Goal: Task Accomplishment & Management: Use online tool/utility

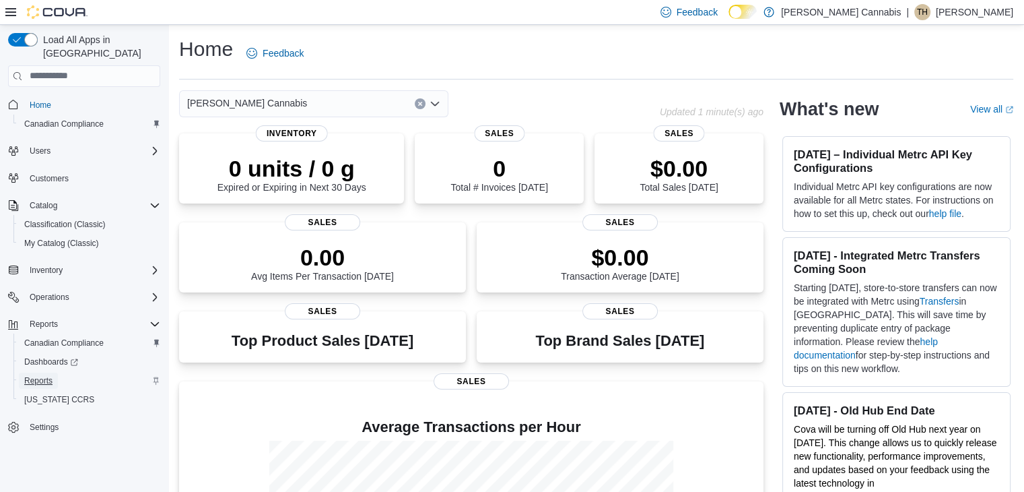
click at [39, 375] on span "Reports" at bounding box center [38, 380] width 28 height 11
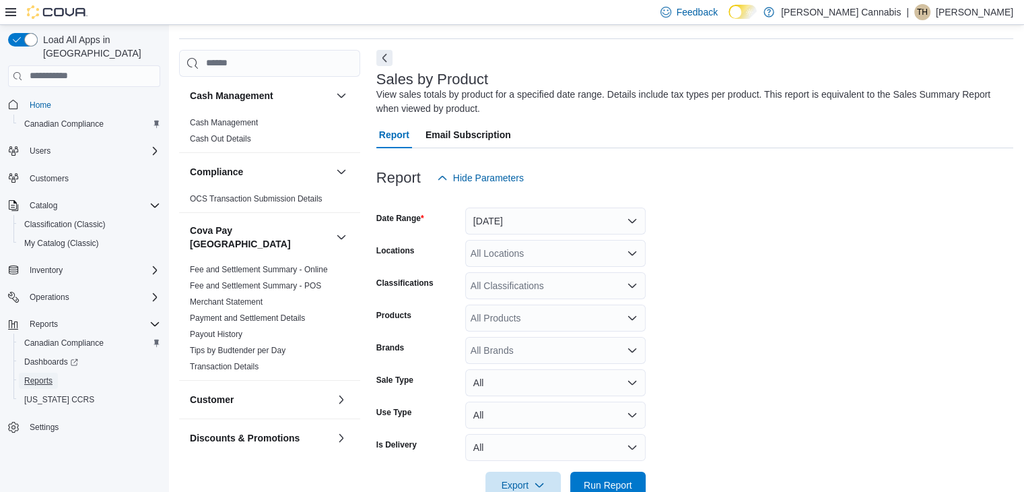
scroll to position [45, 0]
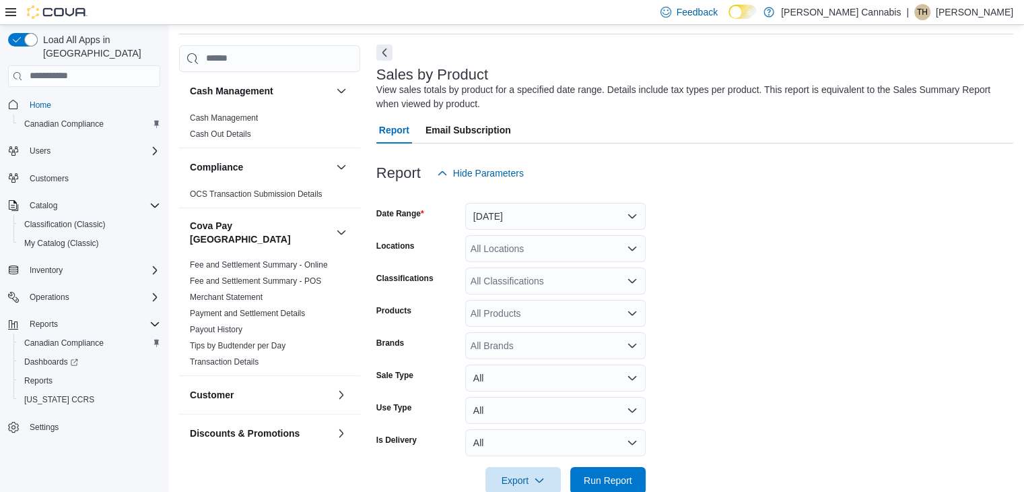
click at [387, 55] on button "Next" at bounding box center [384, 52] width 16 height 16
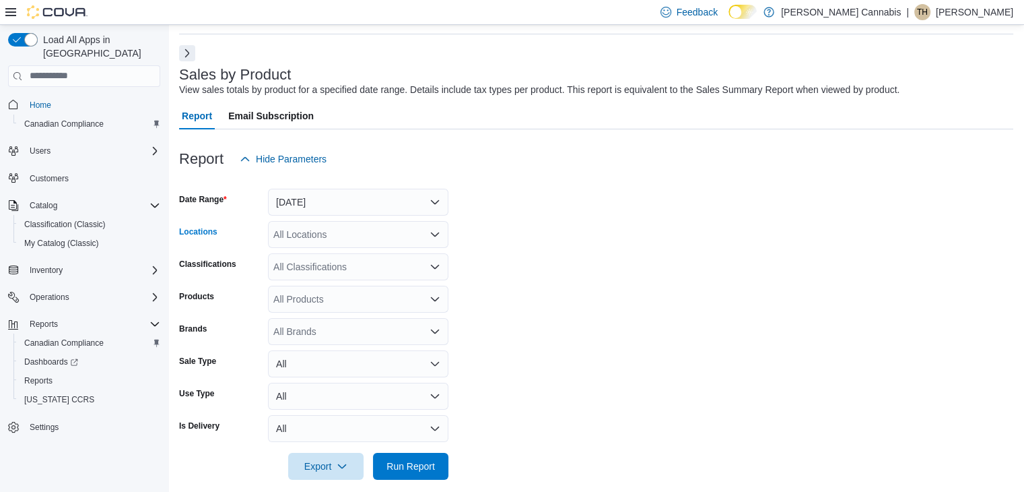
click at [439, 232] on icon "Open list of options" at bounding box center [435, 234] width 8 height 4
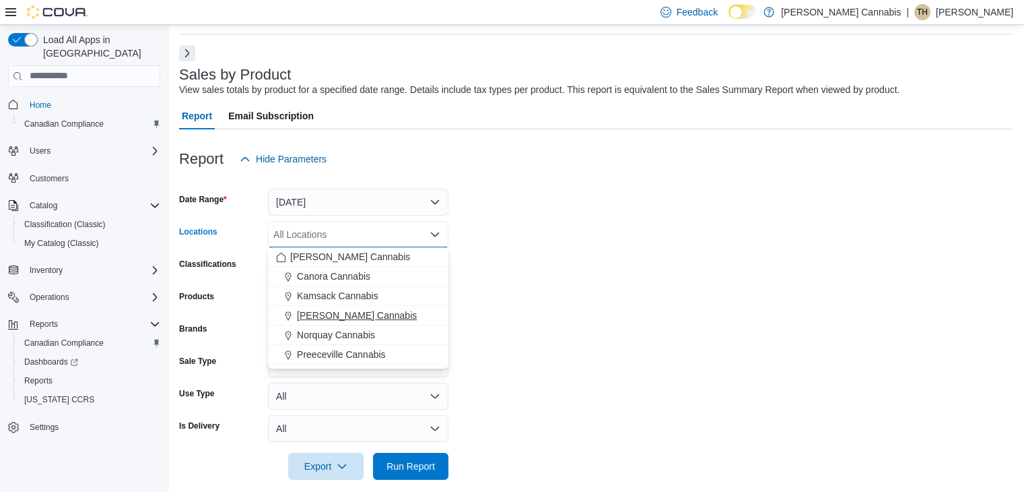
click at [362, 310] on span "Lanigan Cannabis" at bounding box center [357, 314] width 120 height 13
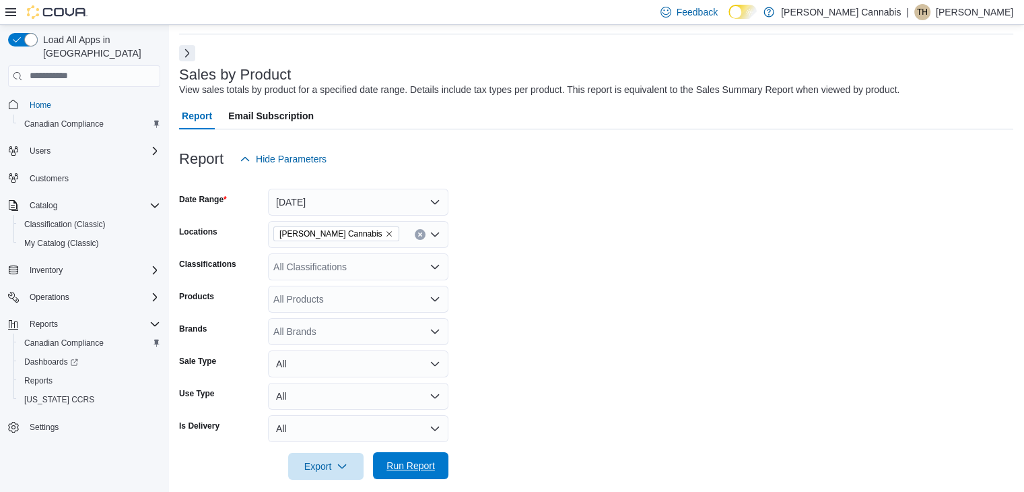
click at [409, 460] on span "Run Report" at bounding box center [411, 465] width 48 height 13
click at [410, 465] on span "Run Report" at bounding box center [411, 465] width 48 height 13
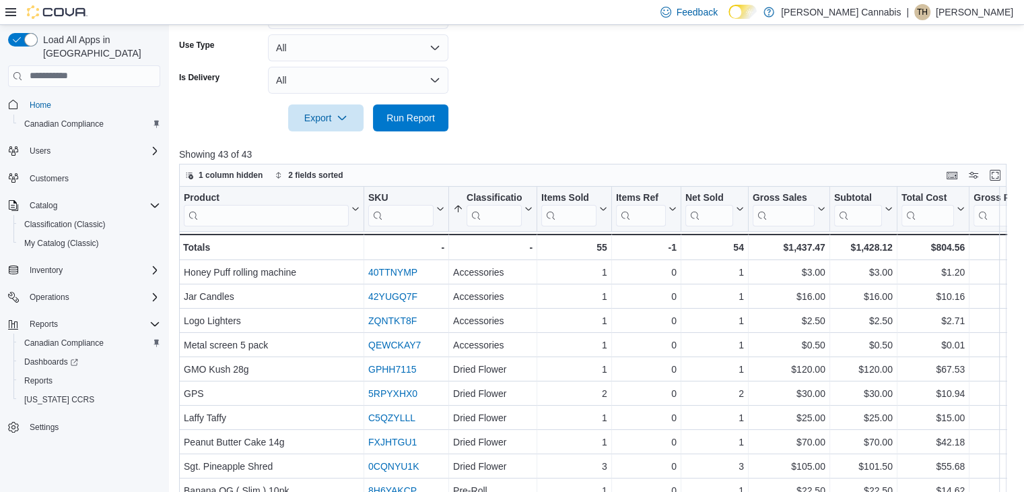
scroll to position [469, 0]
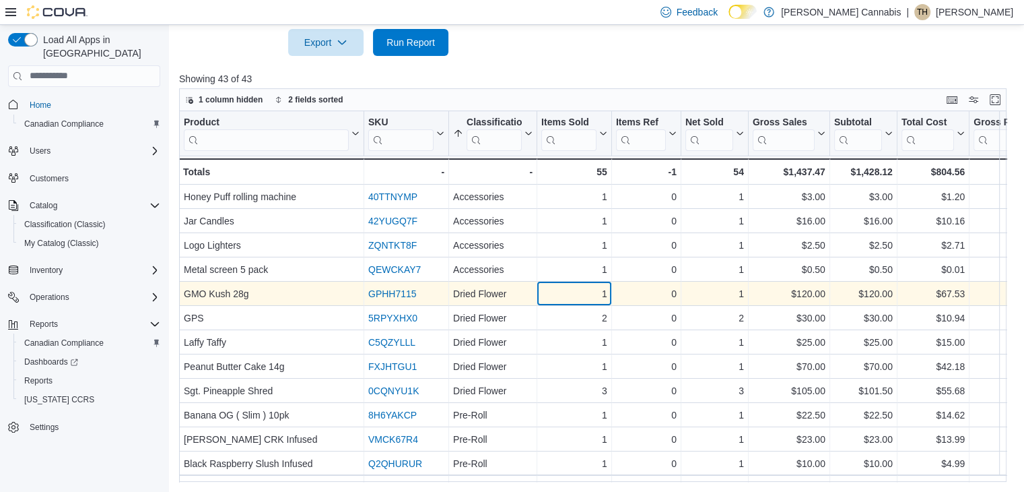
click at [590, 290] on div "1" at bounding box center [574, 294] width 66 height 16
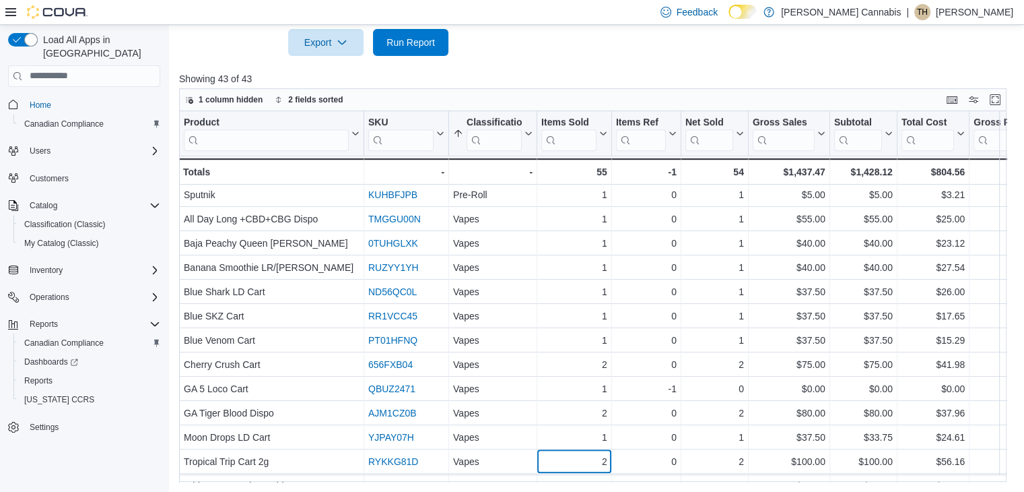
scroll to position [752, 0]
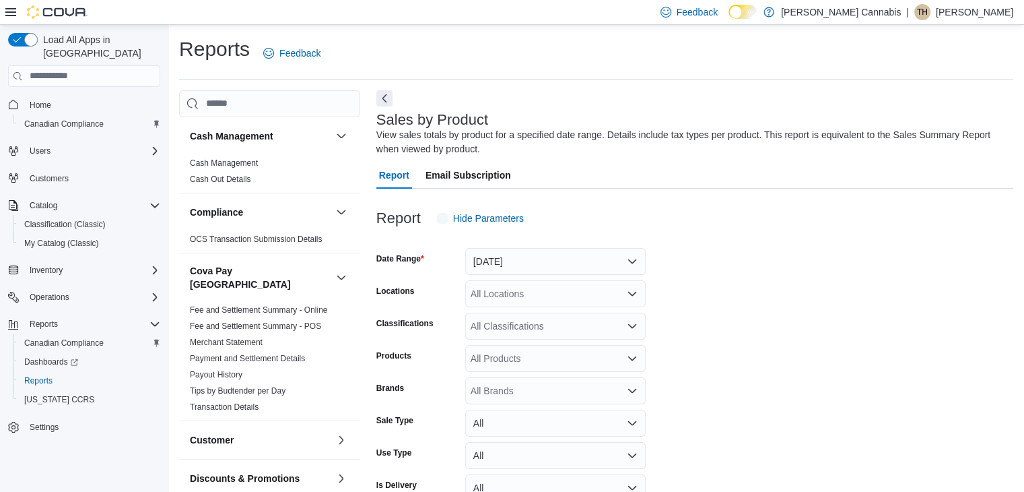
click at [386, 128] on div "View sales totals by product for a specified date range. Details include tax ty…" at bounding box center [691, 142] width 630 height 28
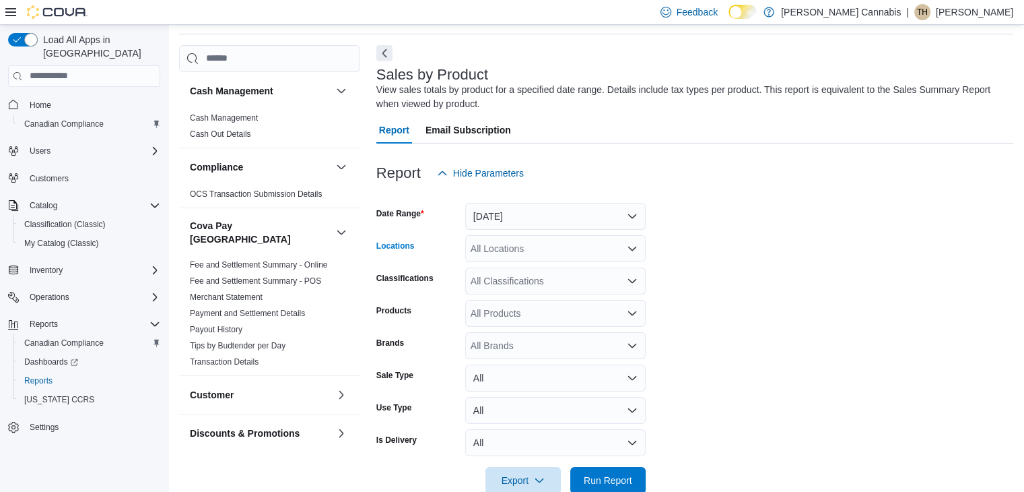
click at [628, 250] on icon "Open list of options" at bounding box center [632, 248] width 11 height 11
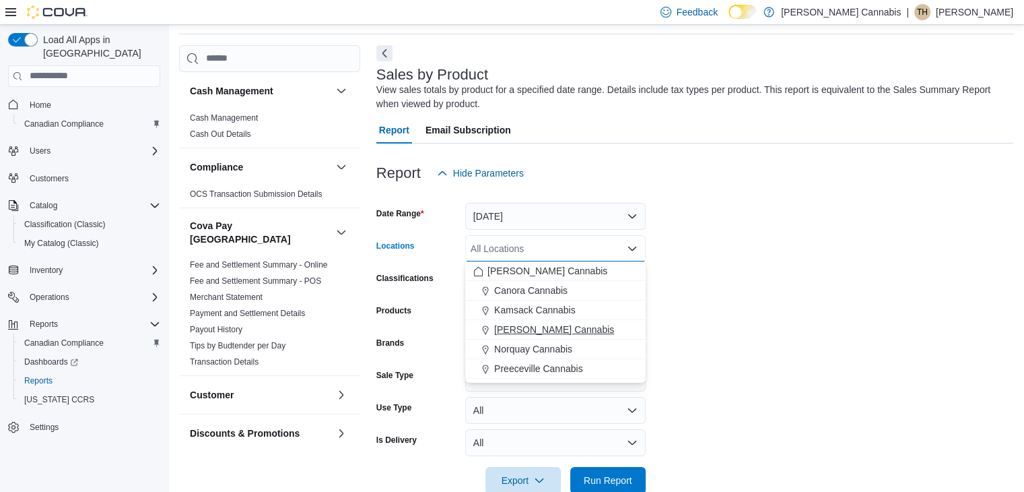
click at [605, 331] on div "Lanigan Cannabis" at bounding box center [555, 329] width 164 height 13
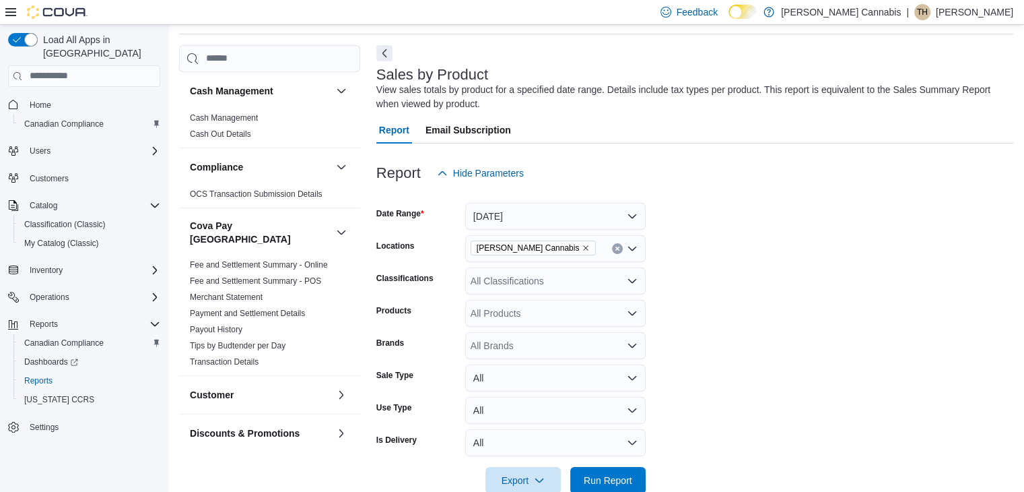
click at [706, 220] on form "Date Range Yesterday Locations Lanigan Cannabis Classifications All Classificat…" at bounding box center [694, 340] width 637 height 307
click at [385, 55] on button "Next" at bounding box center [384, 52] width 16 height 16
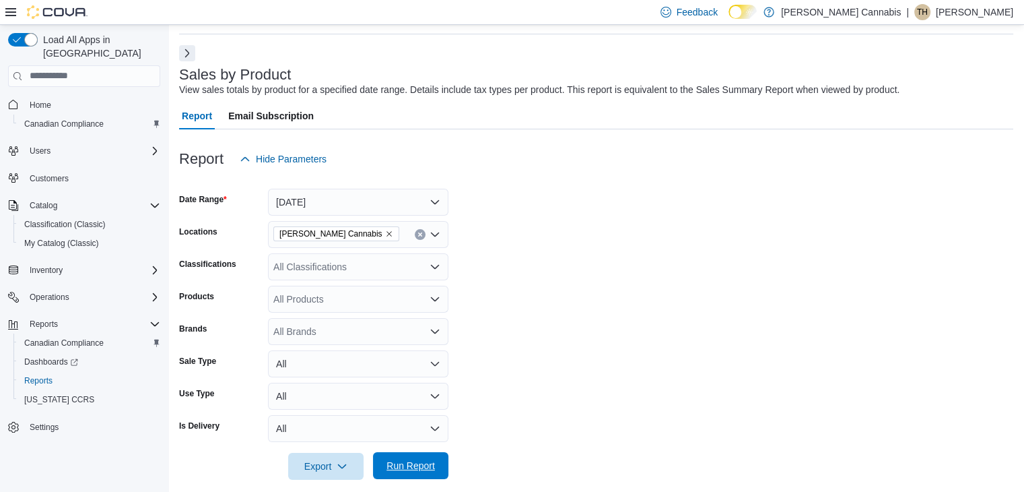
click at [401, 460] on span "Run Report" at bounding box center [411, 465] width 48 height 13
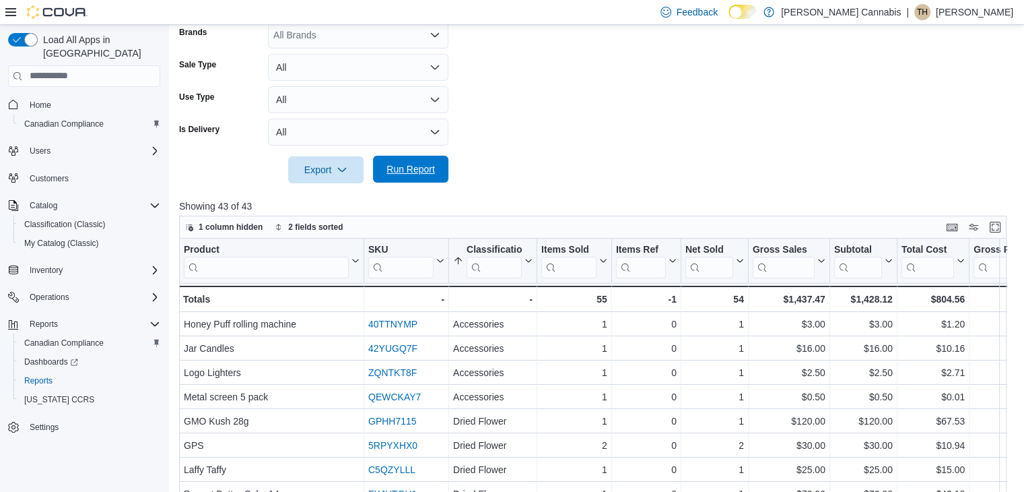
scroll to position [368, 0]
